Goal: Find specific page/section: Find specific page/section

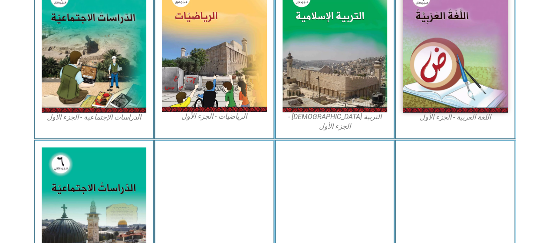
scroll to position [298, 0]
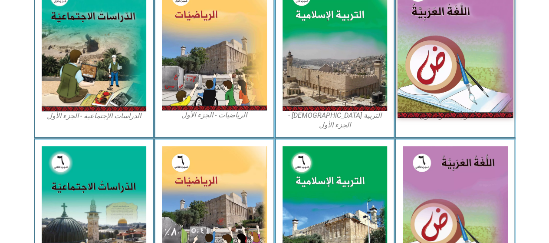
click at [472, 67] on img at bounding box center [455, 46] width 115 height 144
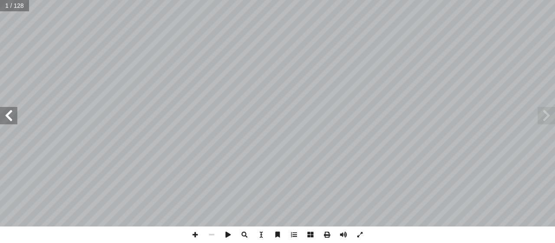
click at [16, 119] on span at bounding box center [8, 115] width 17 height 17
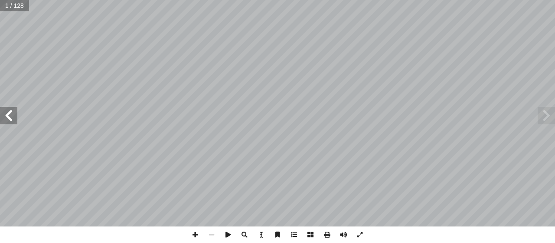
click at [16, 119] on span at bounding box center [8, 115] width 17 height 17
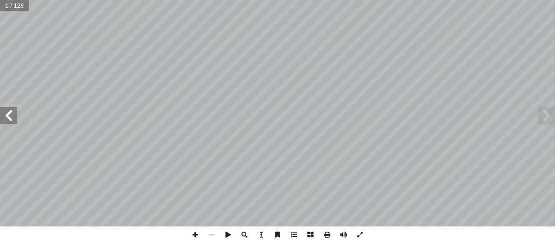
click at [16, 119] on span at bounding box center [8, 115] width 17 height 17
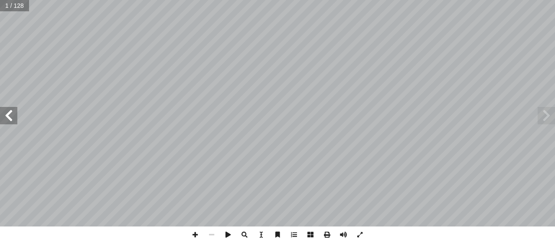
click at [16, 119] on span at bounding box center [8, 115] width 17 height 17
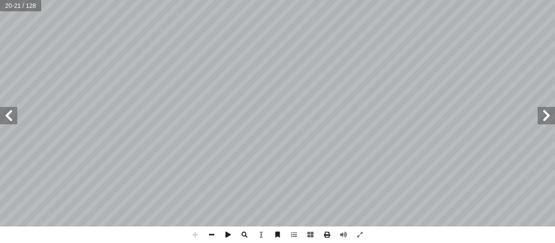
click at [10, 117] on span at bounding box center [8, 115] width 17 height 17
click at [213, 235] on span at bounding box center [212, 234] width 16 height 16
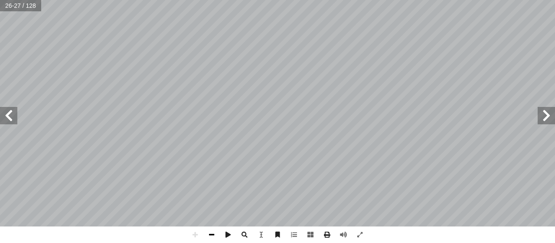
click at [213, 235] on span at bounding box center [212, 234] width 16 height 16
click at [6, 114] on span at bounding box center [8, 115] width 17 height 17
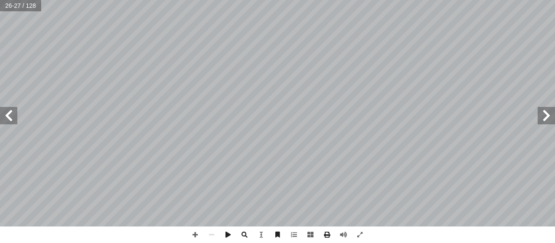
click at [6, 114] on span at bounding box center [8, 115] width 17 height 17
click at [540, 117] on span at bounding box center [546, 115] width 17 height 17
click at [362, 237] on span at bounding box center [360, 234] width 16 height 16
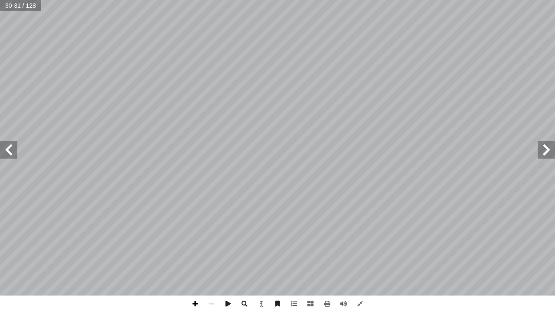
click at [196, 242] on span at bounding box center [195, 304] width 16 height 16
click at [412, 242] on div "٢٦ ُ بير َ الك � ي ِ طين ْ س َ ل ِ الف ُ م ِ ال َ الع الثة ّ الث ُ ة َ د ْ ح َ …" at bounding box center [277, 156] width 555 height 312
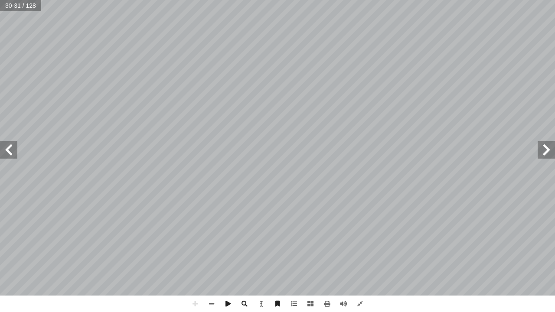
click at [14, 157] on span at bounding box center [8, 149] width 17 height 17
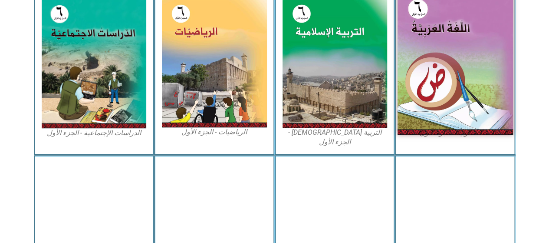
scroll to position [281, 0]
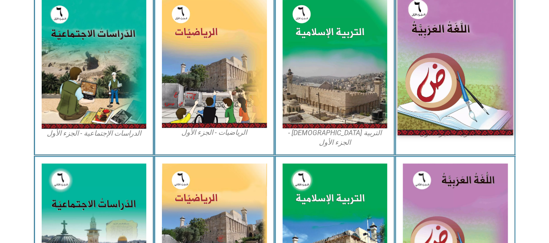
click at [417, 93] on img at bounding box center [455, 63] width 115 height 144
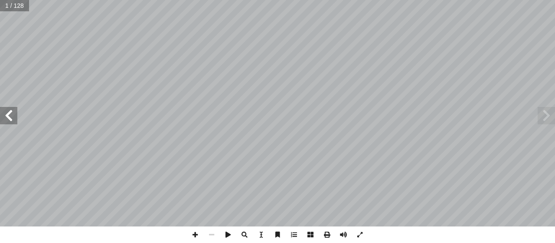
click at [14, 114] on span at bounding box center [8, 115] width 17 height 17
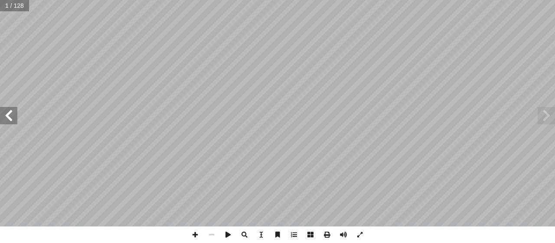
click at [14, 114] on span at bounding box center [8, 115] width 17 height 17
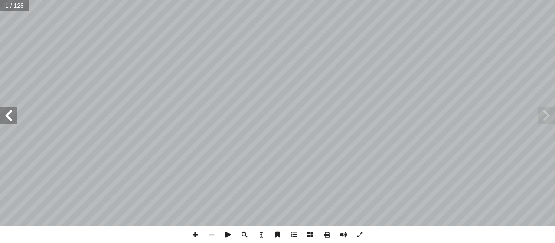
click at [14, 114] on span at bounding box center [8, 115] width 17 height 17
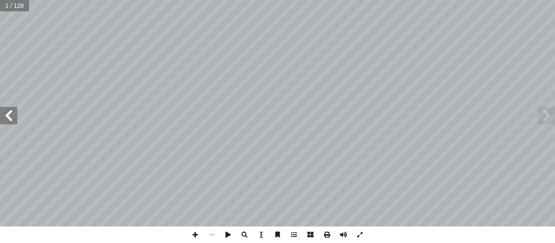
click at [14, 114] on span at bounding box center [8, 115] width 17 height 17
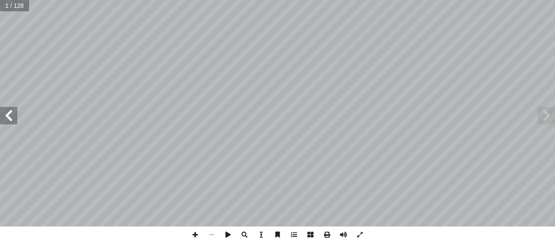
click at [14, 114] on span at bounding box center [8, 115] width 17 height 17
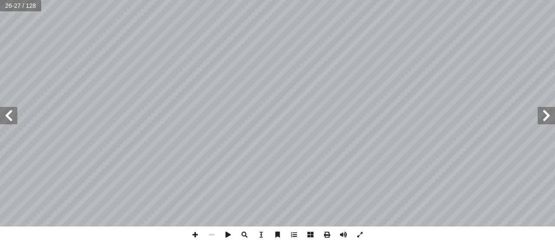
click at [14, 114] on span at bounding box center [8, 115] width 17 height 17
click at [360, 234] on span at bounding box center [360, 234] width 16 height 16
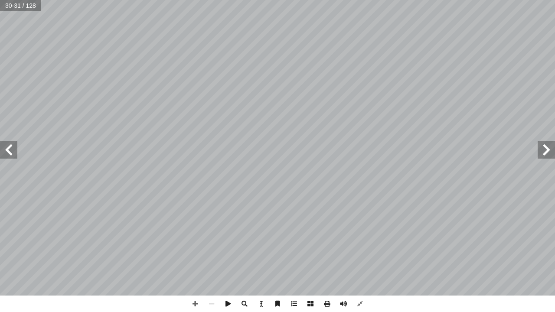
click at [11, 153] on span at bounding box center [8, 149] width 17 height 17
click at [198, 242] on span at bounding box center [195, 304] width 16 height 16
click at [197, 242] on span at bounding box center [195, 304] width 16 height 16
